Goal: Task Accomplishment & Management: Manage account settings

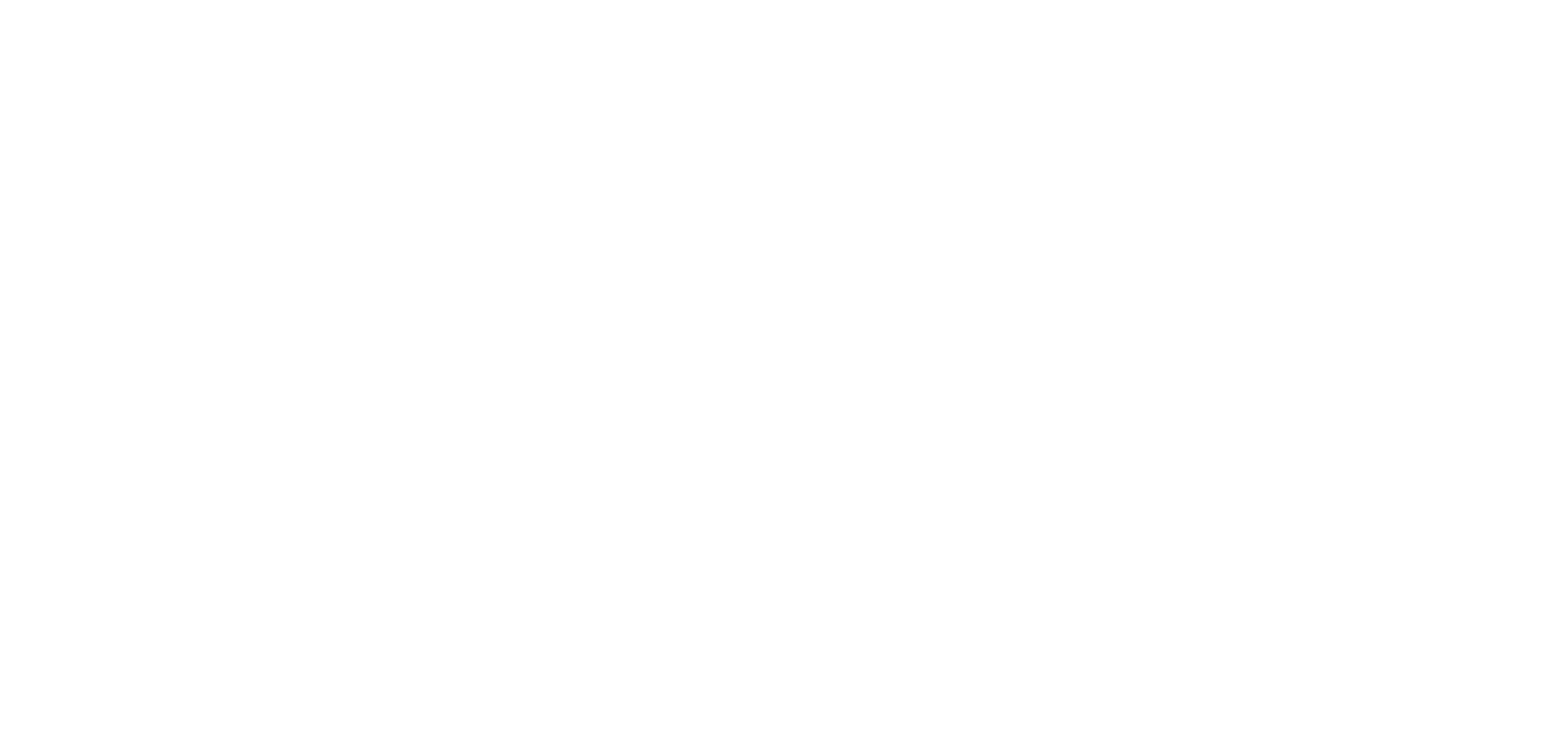
click at [801, 0] on html at bounding box center [784, 0] width 1568 height 0
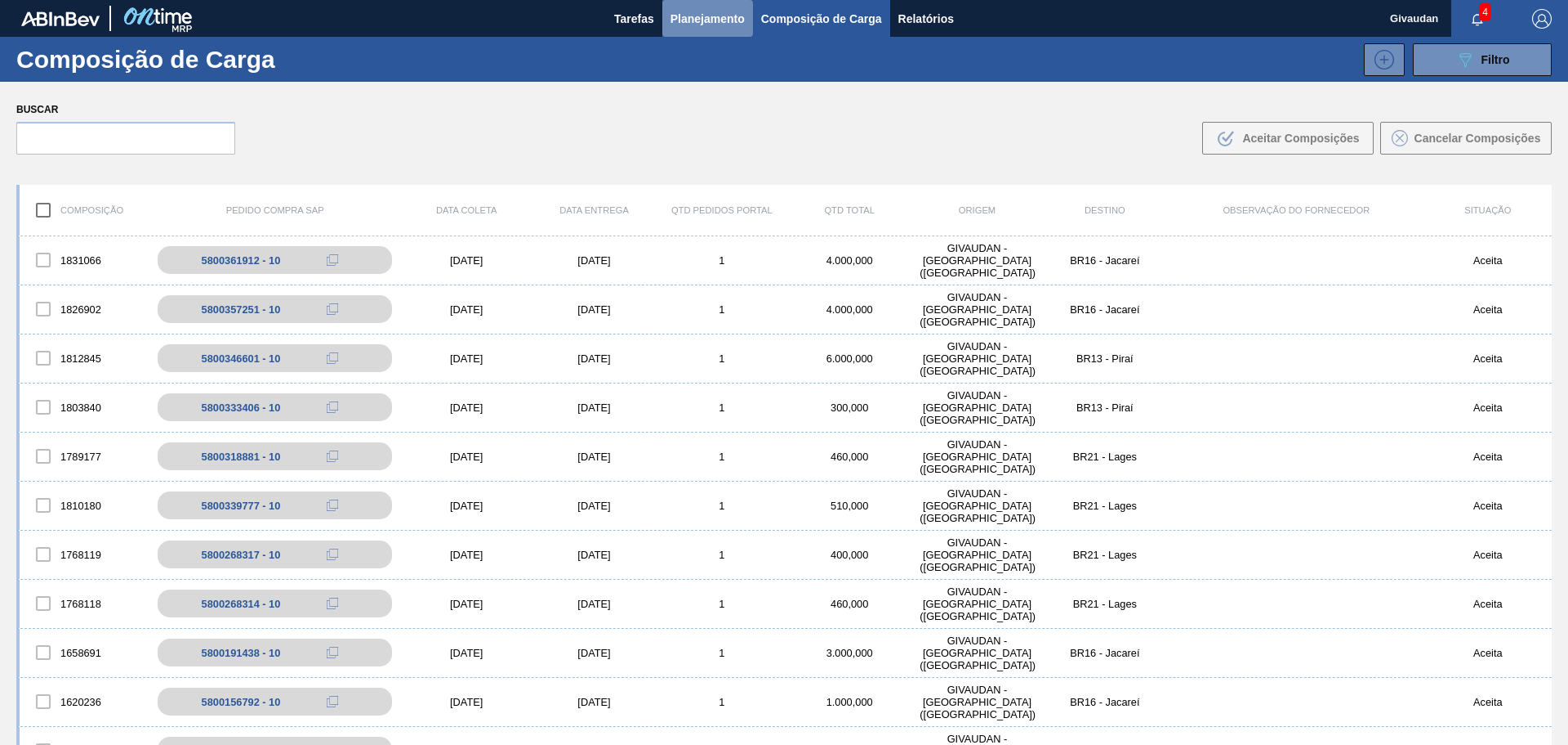
click at [717, 12] on span "Planejamento" at bounding box center [707, 19] width 74 height 20
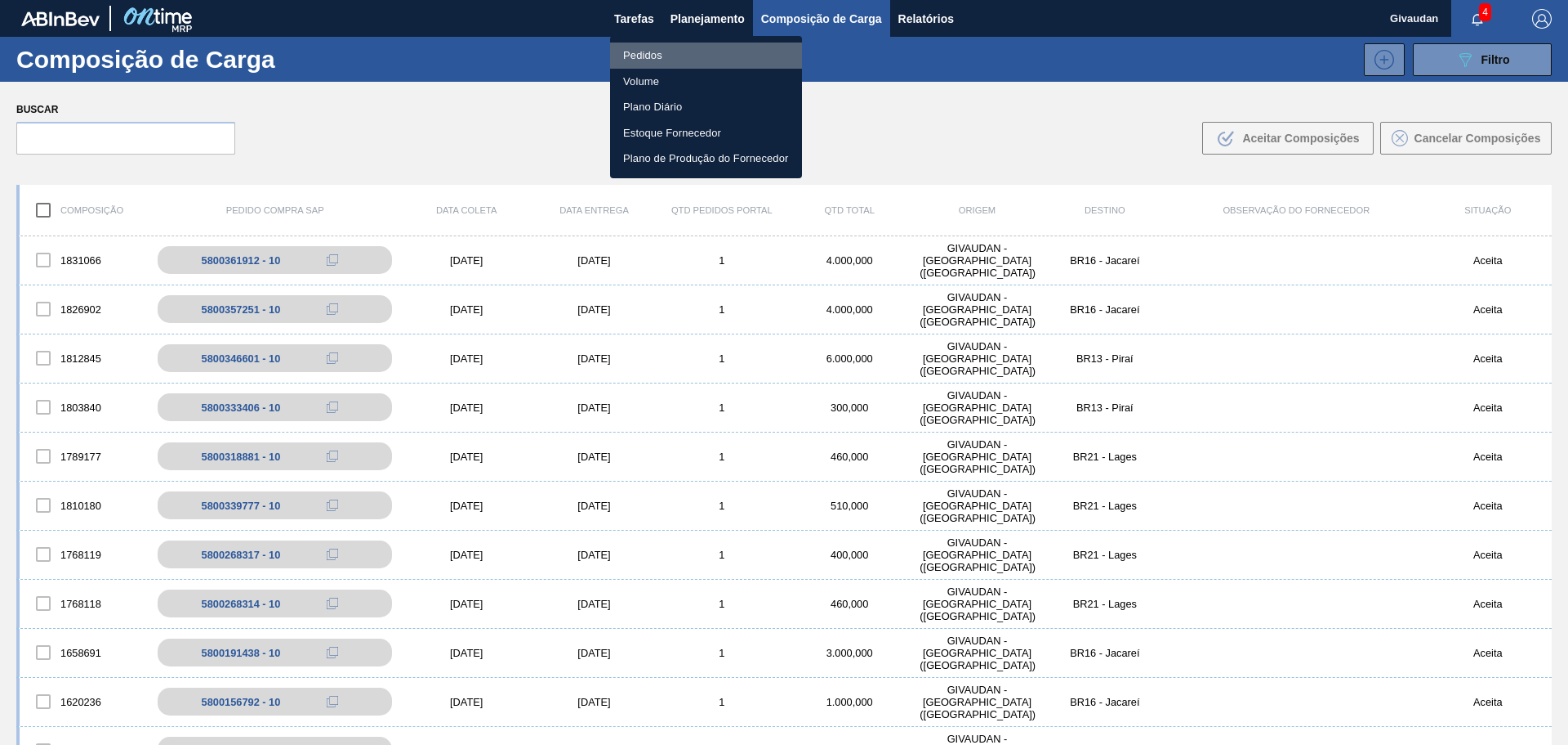
click at [657, 49] on li "Pedidos" at bounding box center [706, 55] width 192 height 27
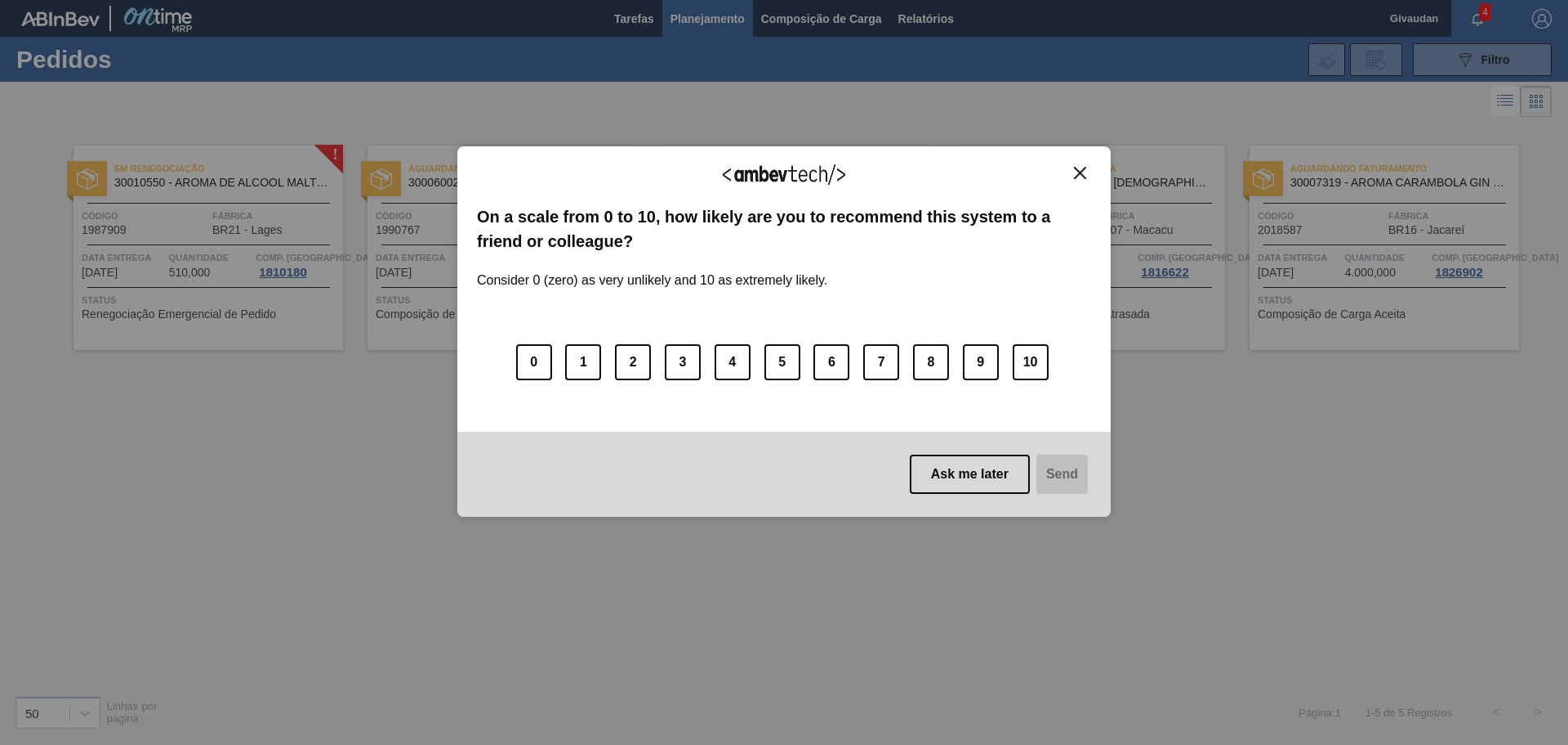
drag, startPoint x: 1078, startPoint y: 174, endPoint x: 1058, endPoint y: 215, distance: 45.6
click at [1078, 173] on img "Close" at bounding box center [1080, 173] width 12 height 12
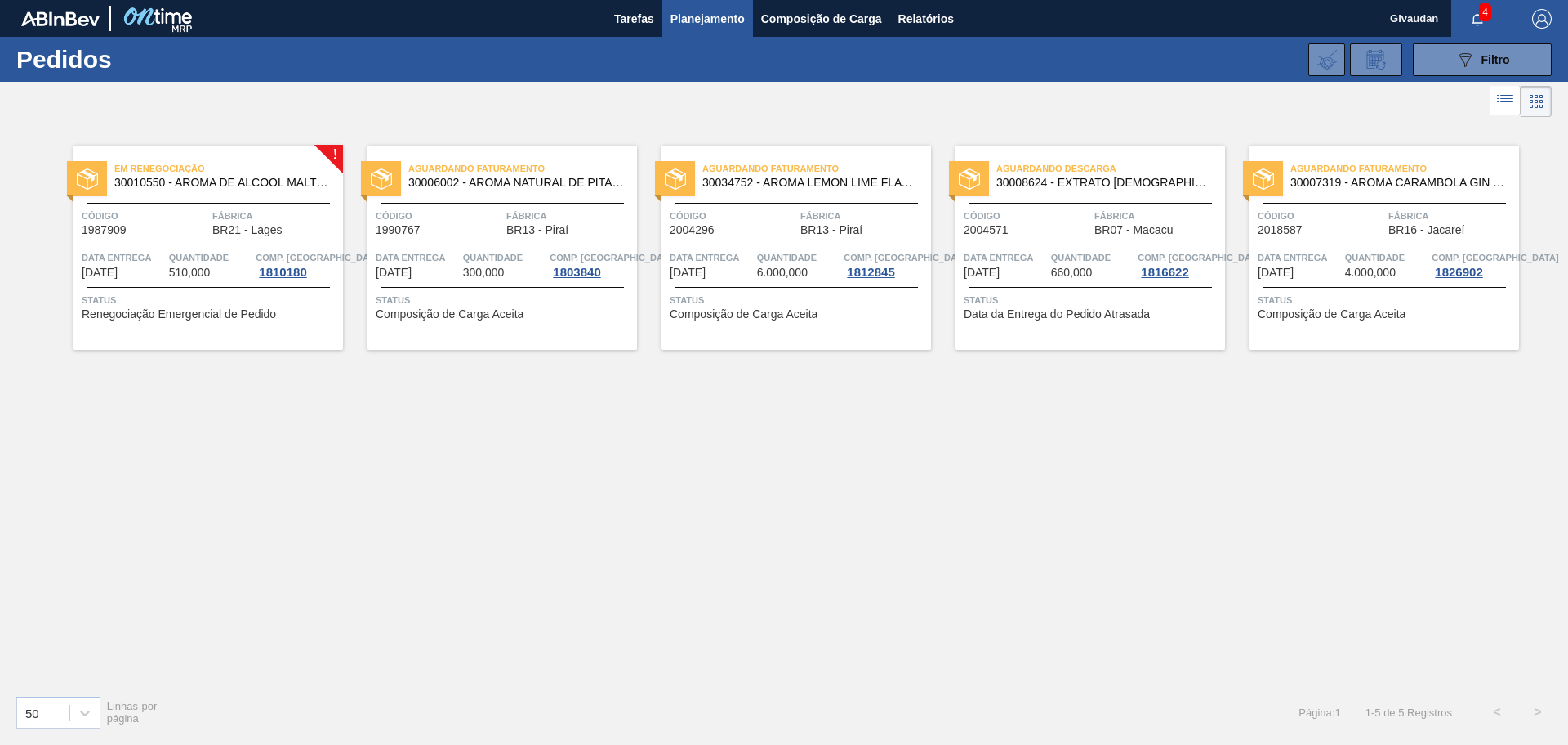
click at [686, 18] on span "Planejamento" at bounding box center [707, 19] width 74 height 20
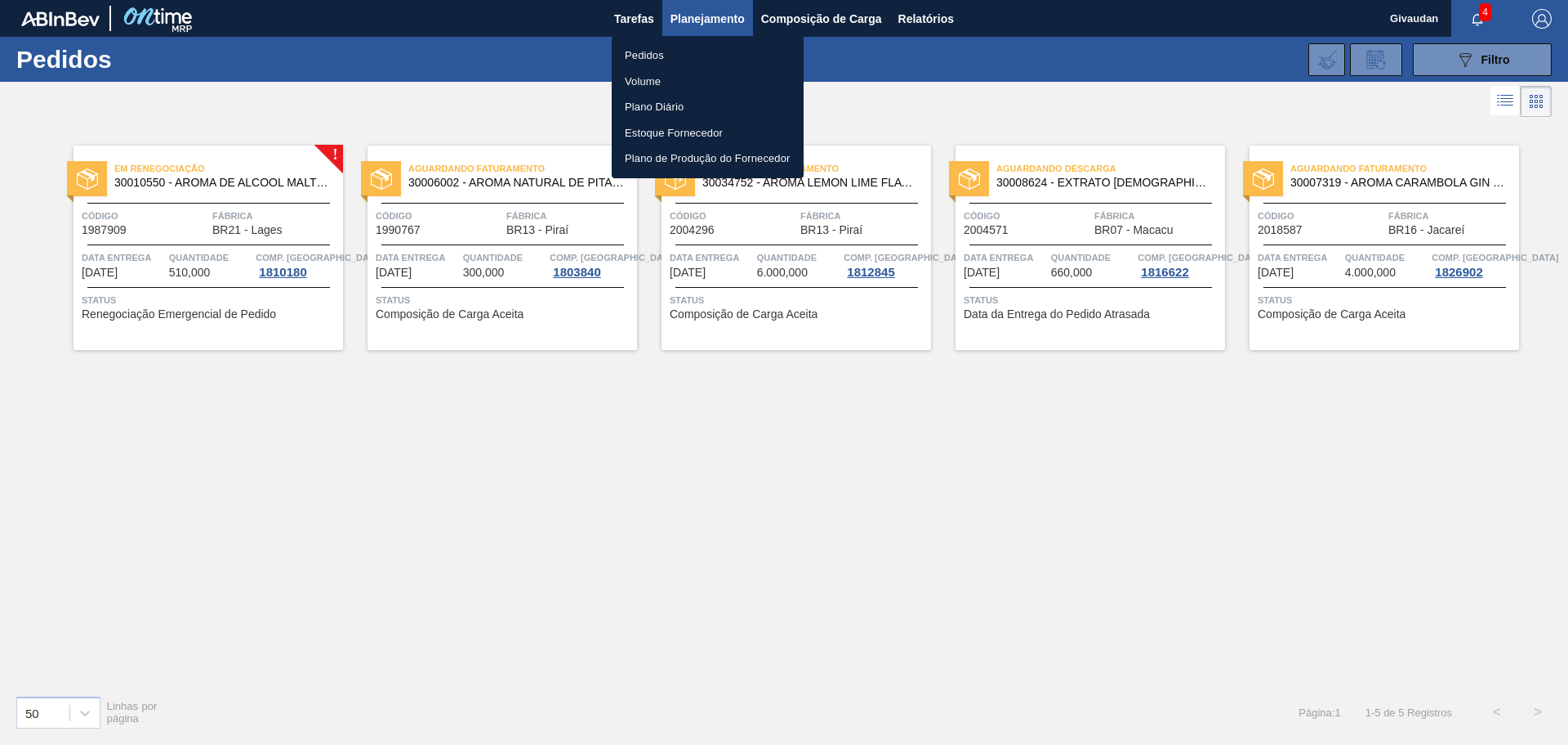
click at [654, 49] on li "Pedidos" at bounding box center [707, 55] width 192 height 27
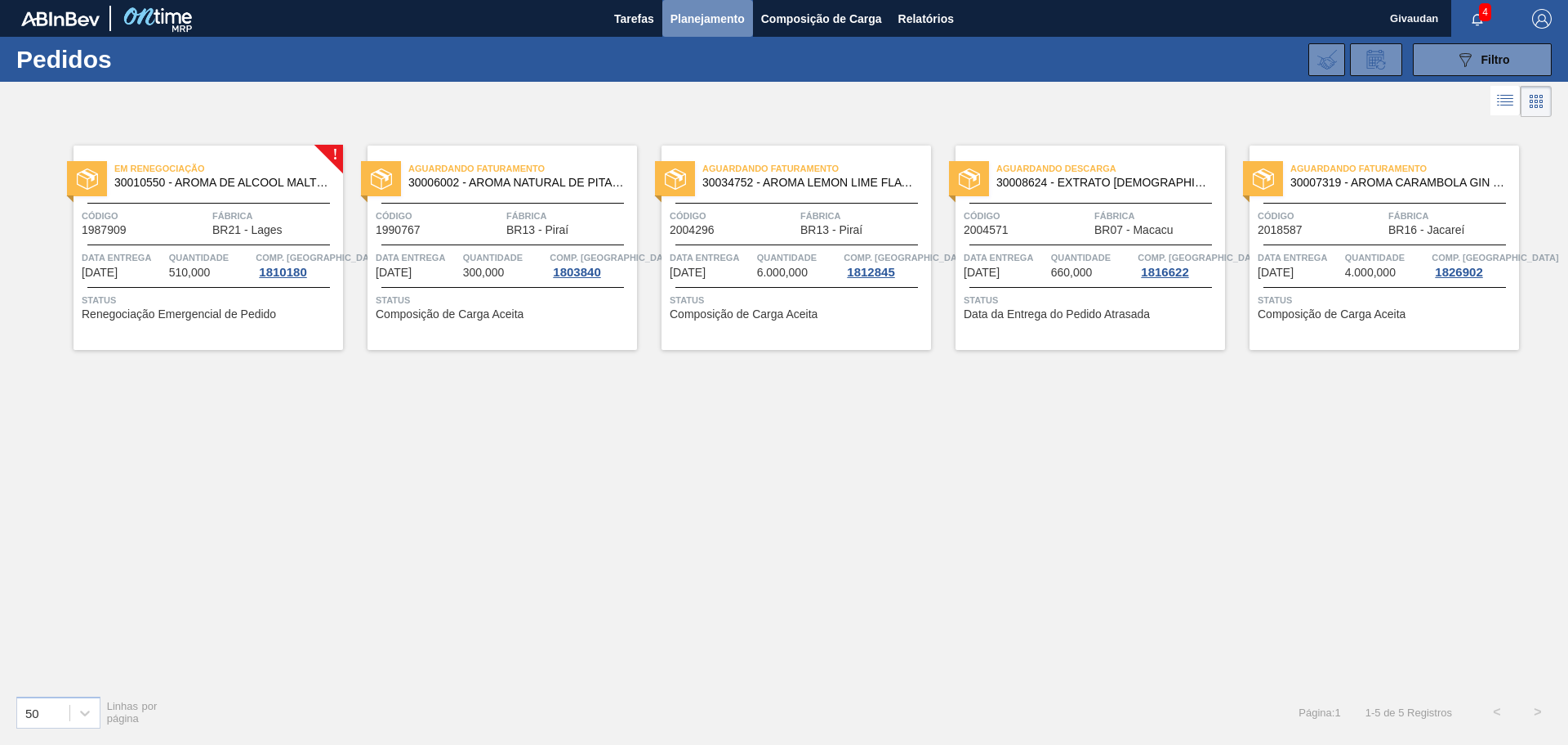
click at [688, 26] on span "Planejamento" at bounding box center [707, 19] width 74 height 20
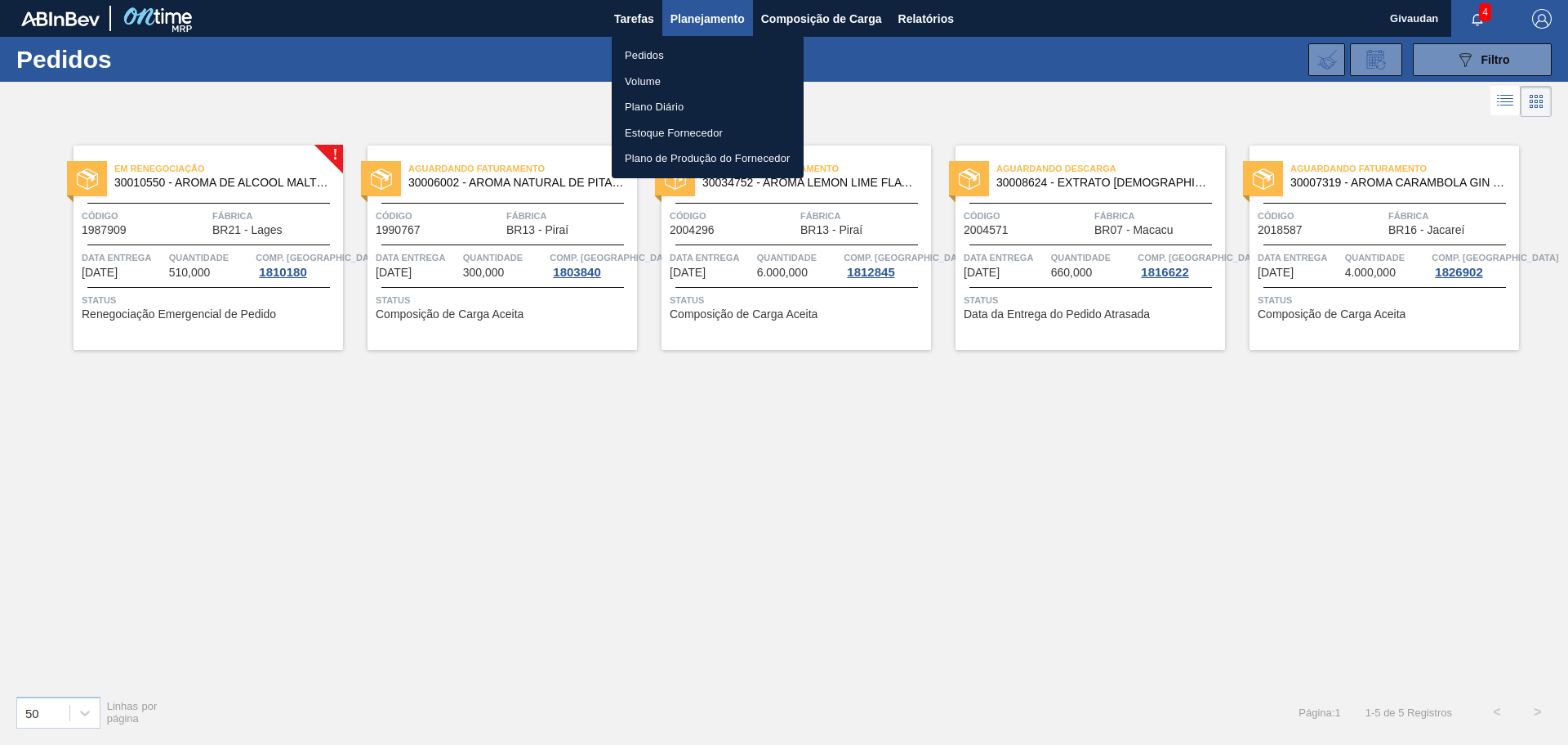
click at [663, 50] on li "Pedidos" at bounding box center [707, 55] width 192 height 27
